Goal: Download file/media

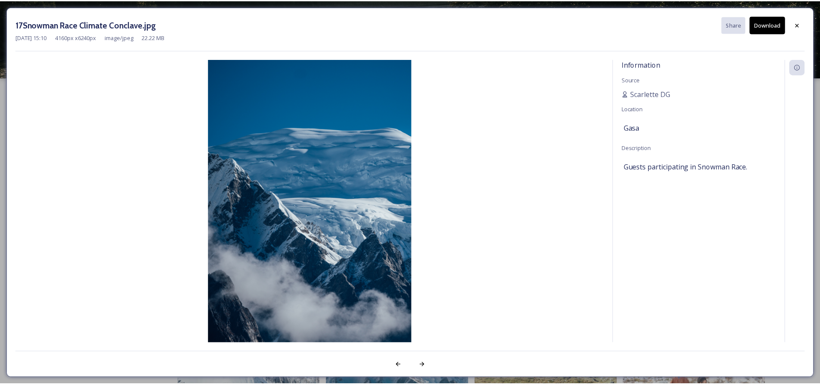
scroll to position [880, 0]
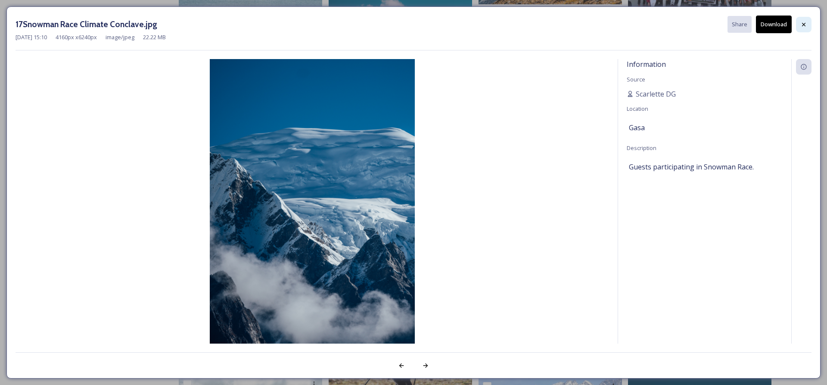
click at [799, 23] on div at bounding box center [804, 25] width 16 height 16
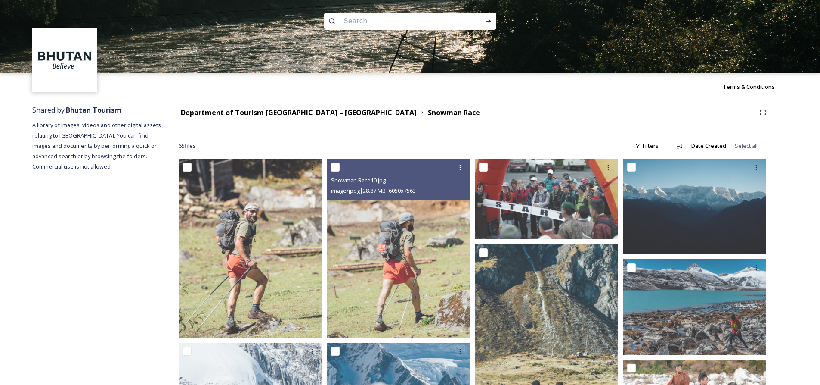
scroll to position [0, 0]
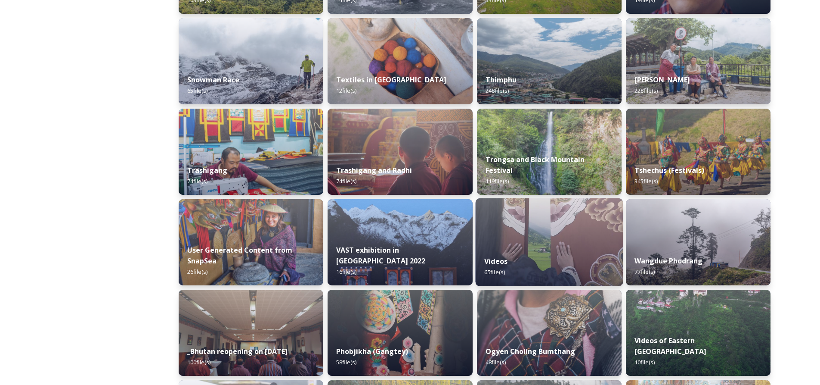
scroll to position [732, 0]
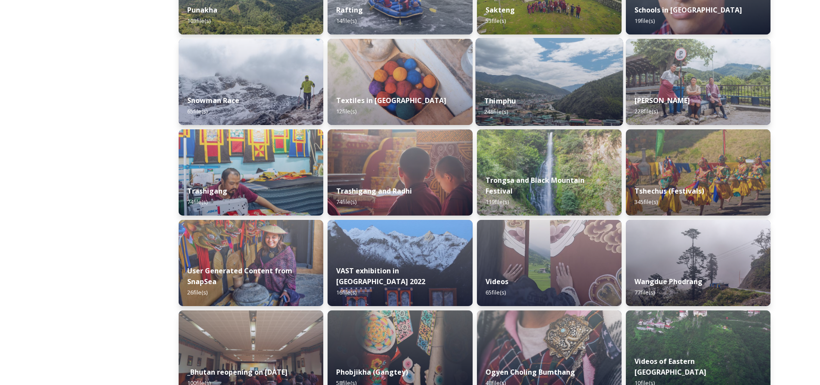
click at [534, 89] on div "Thimphu 248 file(s)" at bounding box center [549, 106] width 148 height 39
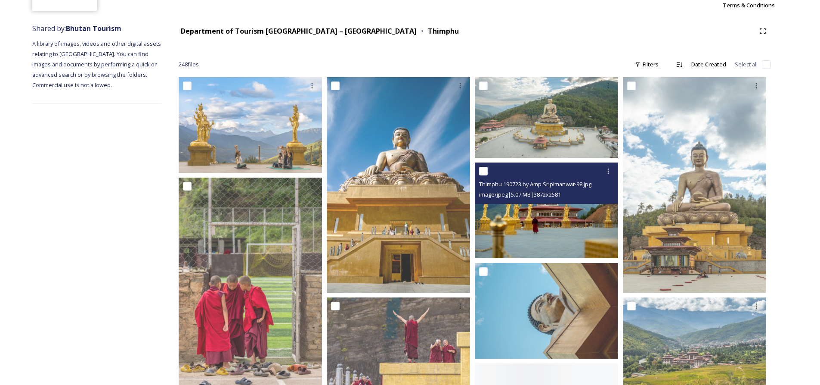
scroll to position [129, 0]
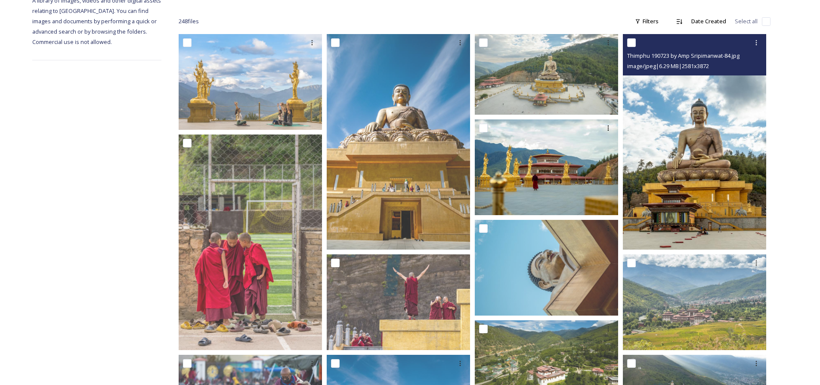
click at [679, 158] on img at bounding box center [694, 141] width 143 height 215
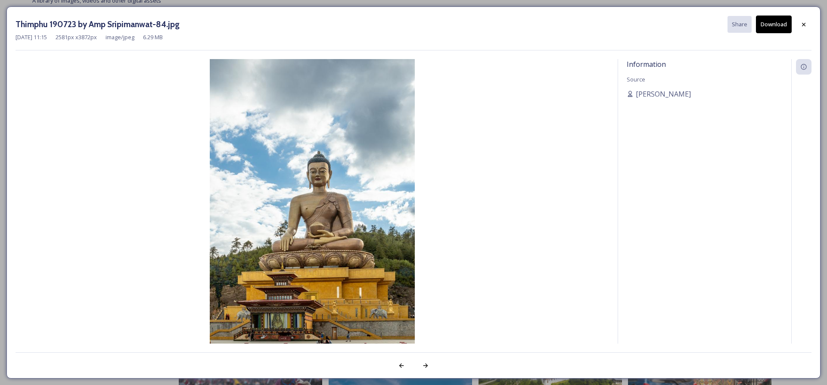
click at [778, 27] on button "Download" at bounding box center [774, 25] width 36 height 18
click at [800, 26] on div at bounding box center [804, 24] width 16 height 16
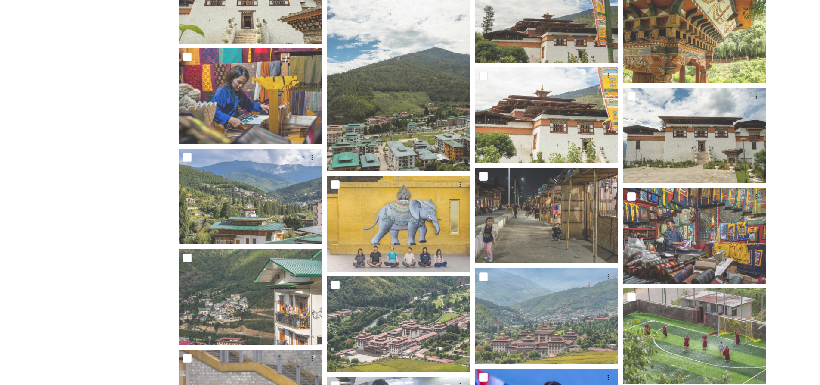
scroll to position [5001, 0]
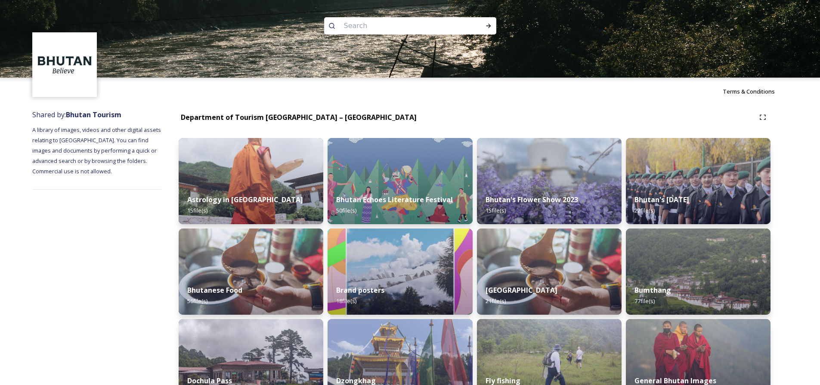
click at [428, 27] on input at bounding box center [399, 25] width 118 height 19
type input "paro"
click at [485, 29] on div "Run Search" at bounding box center [489, 26] width 16 height 16
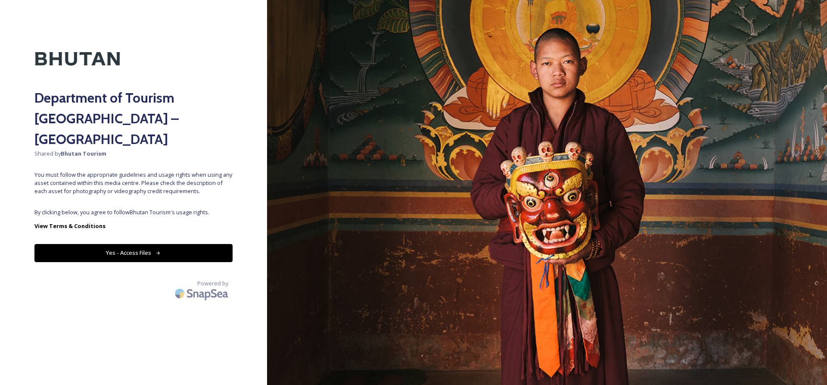
click at [122, 244] on button "Yes - Access Files" at bounding box center [133, 253] width 198 height 18
click at [155, 250] on icon at bounding box center [158, 253] width 6 height 6
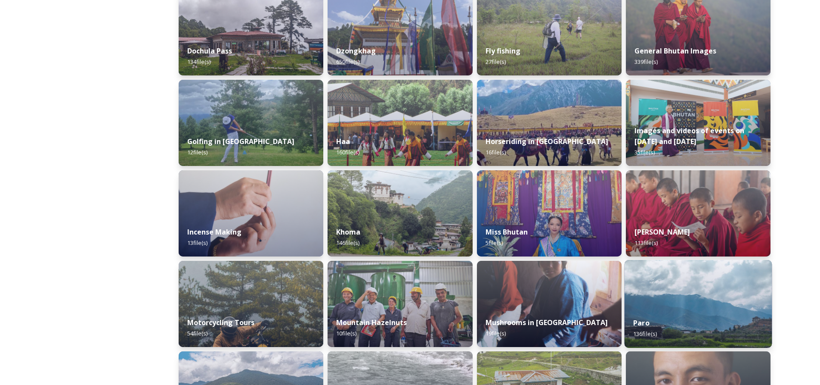
scroll to position [344, 0]
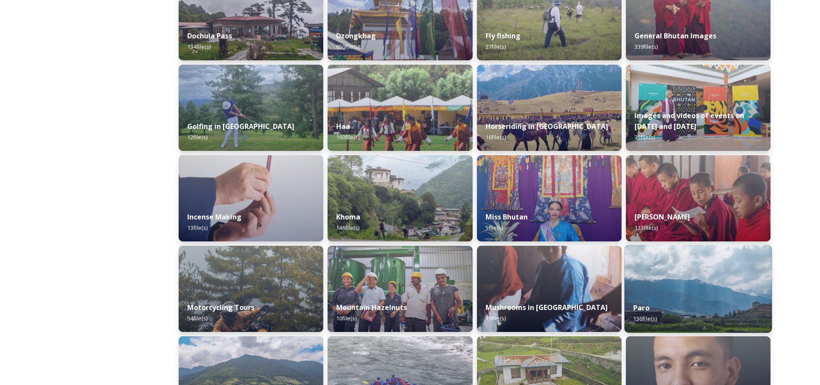
click at [711, 295] on div "Paro 136 file(s)" at bounding box center [698, 312] width 148 height 39
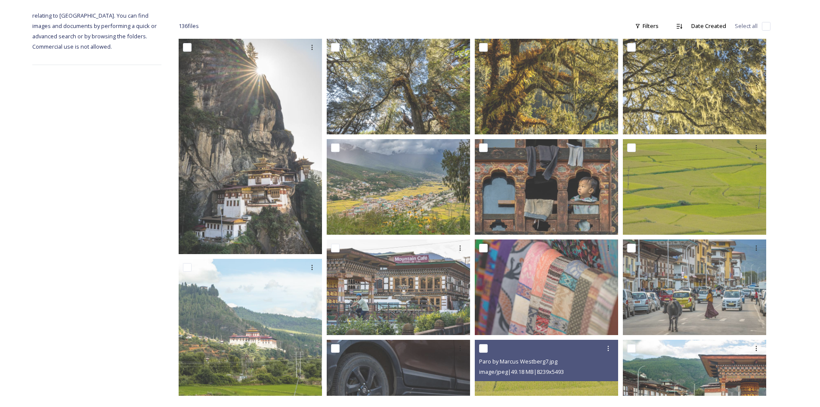
scroll to position [129, 0]
